Goal: Check status: Check status

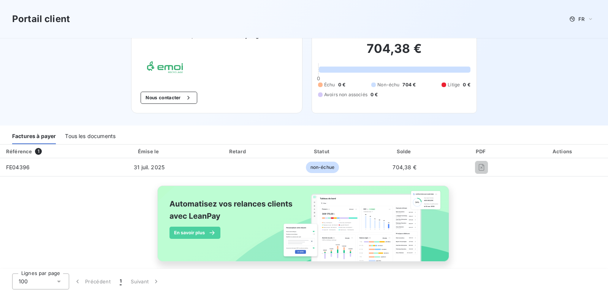
scroll to position [30, 0]
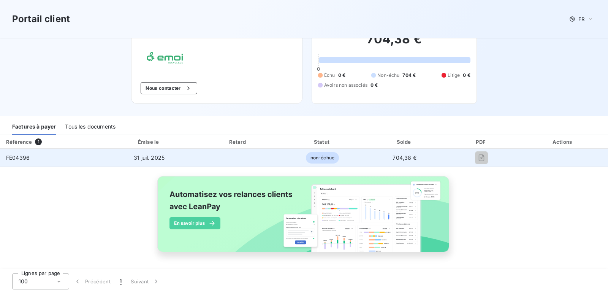
click at [15, 157] on span "FE04396" at bounding box center [18, 157] width 24 height 6
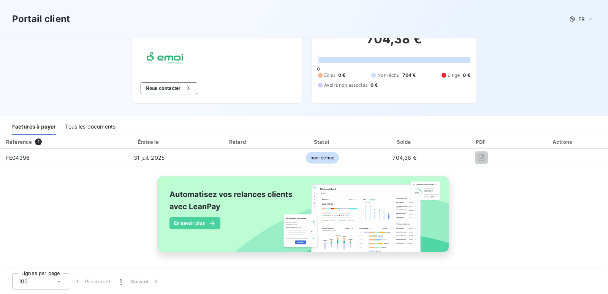
click at [36, 126] on div "Factures à payer" at bounding box center [34, 127] width 44 height 16
click at [98, 128] on div "Tous les documents" at bounding box center [90, 127] width 51 height 16
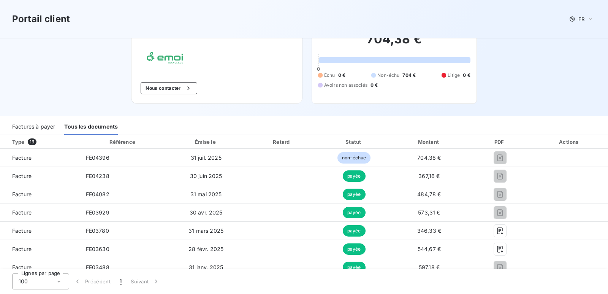
click at [33, 125] on div "Factures à payer" at bounding box center [33, 127] width 43 height 16
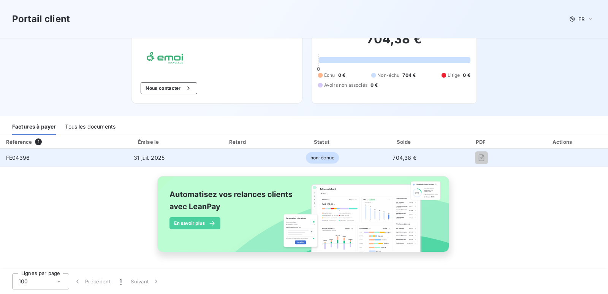
click at [265, 159] on td at bounding box center [238, 158] width 85 height 18
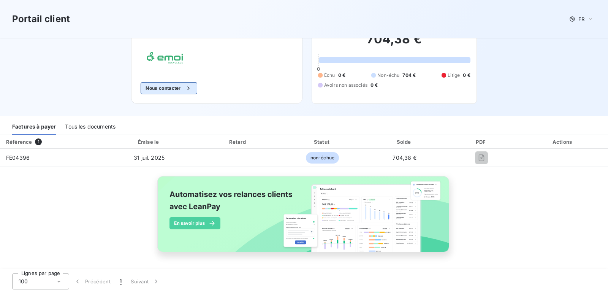
scroll to position [0, 0]
